Goal: Task Accomplishment & Management: Use online tool/utility

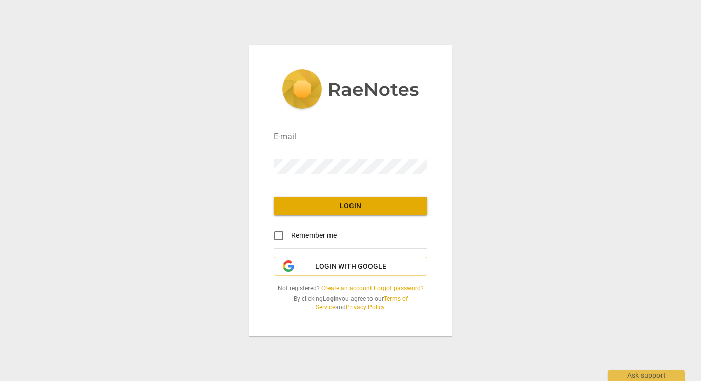
type input "[PERSON_NAME][EMAIL_ADDRESS][DOMAIN_NAME]"
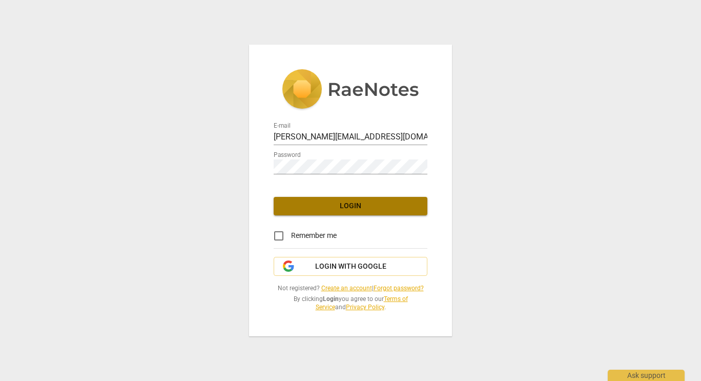
click at [340, 206] on span "Login" at bounding box center [350, 206] width 137 height 10
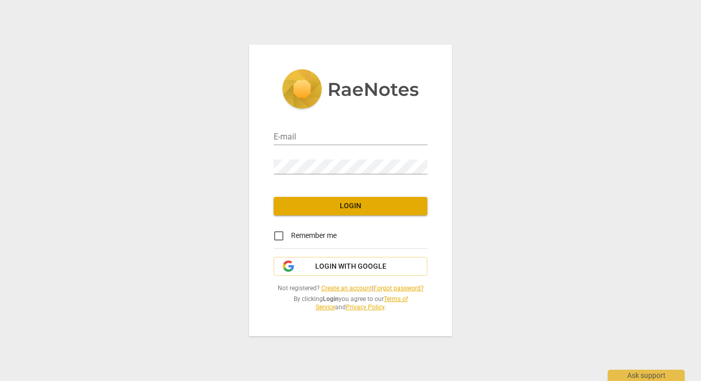
type input "[PERSON_NAME][EMAIL_ADDRESS][DOMAIN_NAME]"
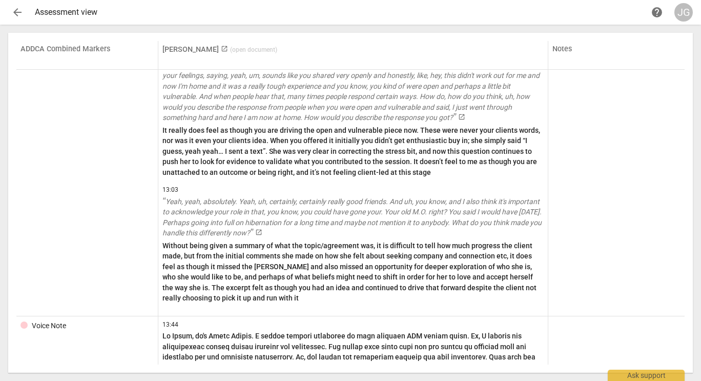
scroll to position [1598, 0]
